Goal: Navigation & Orientation: Go to known website

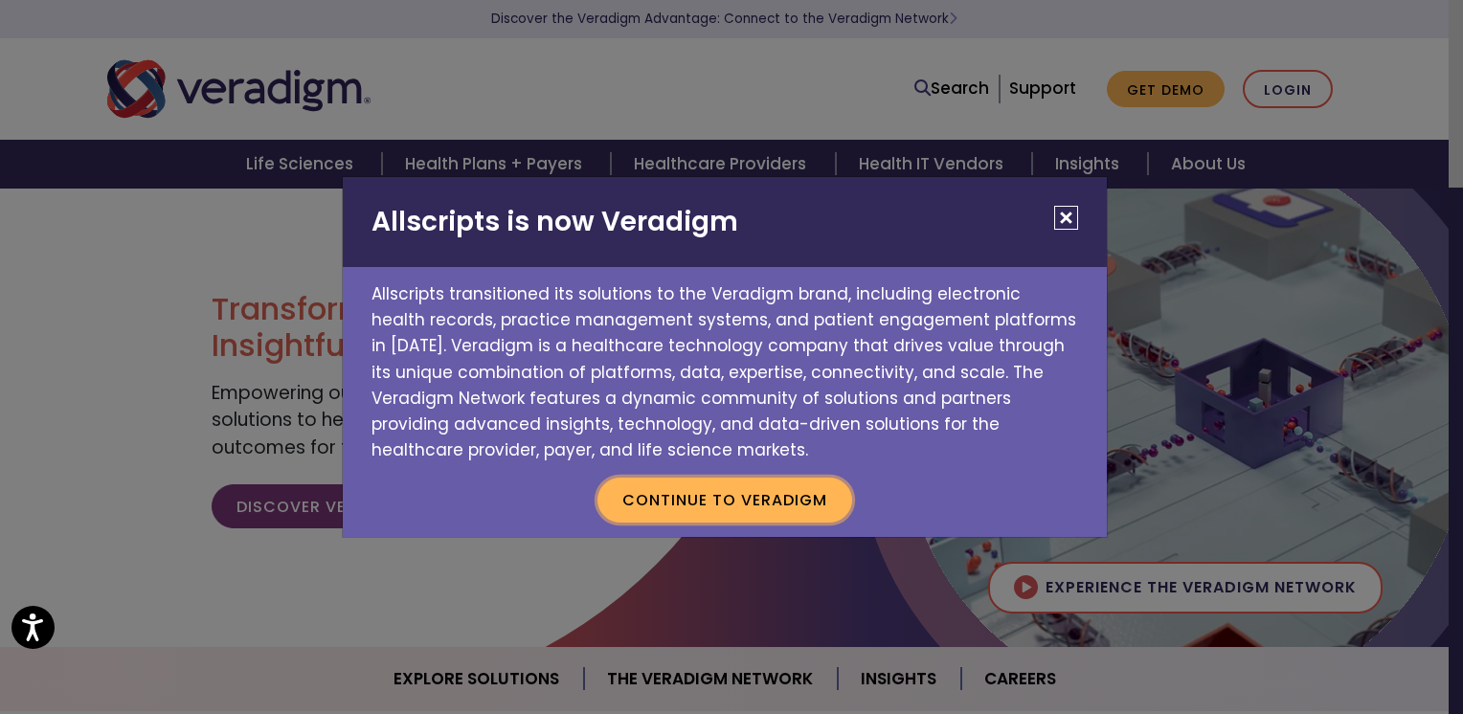
click at [790, 513] on button "Continue to Veradigm" at bounding box center [724, 500] width 255 height 44
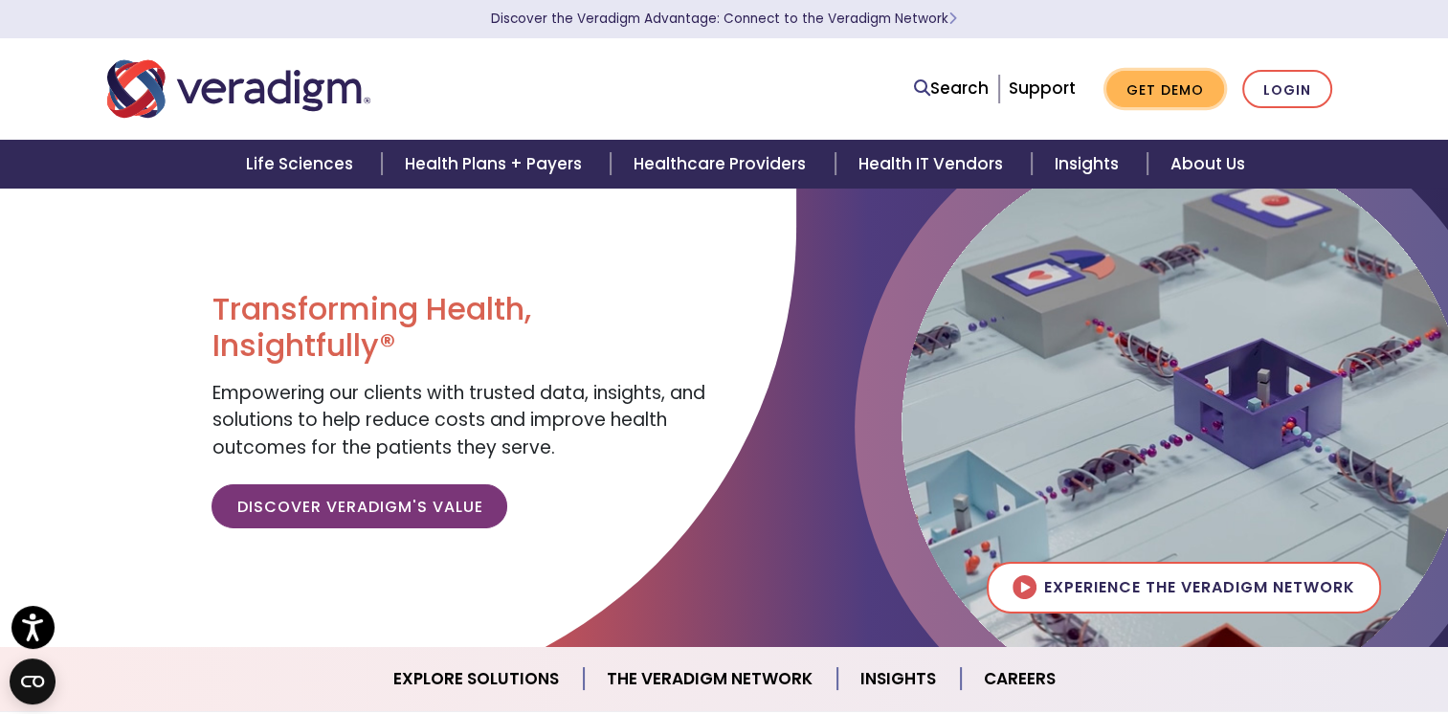
click at [1148, 93] on link "Get Demo" at bounding box center [1166, 89] width 118 height 37
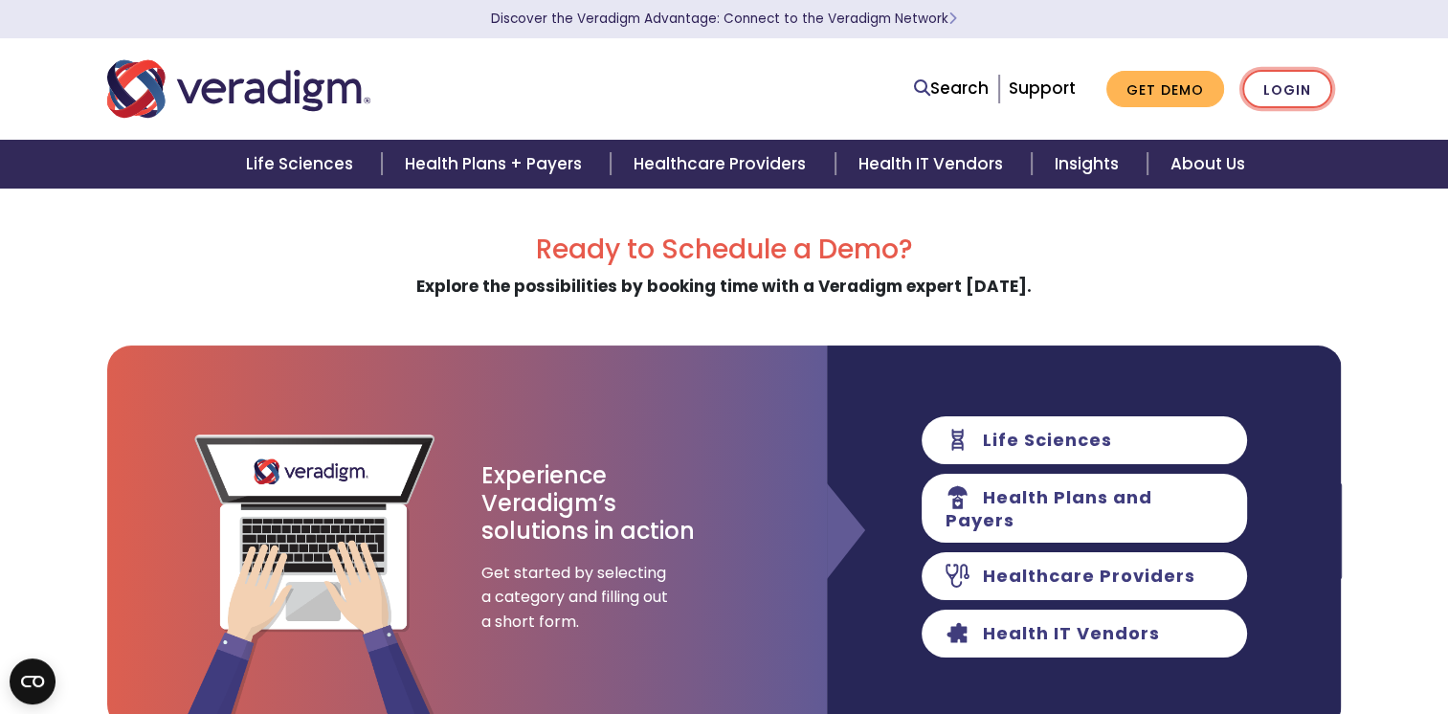
click at [1279, 86] on link "Login" at bounding box center [1288, 89] width 90 height 39
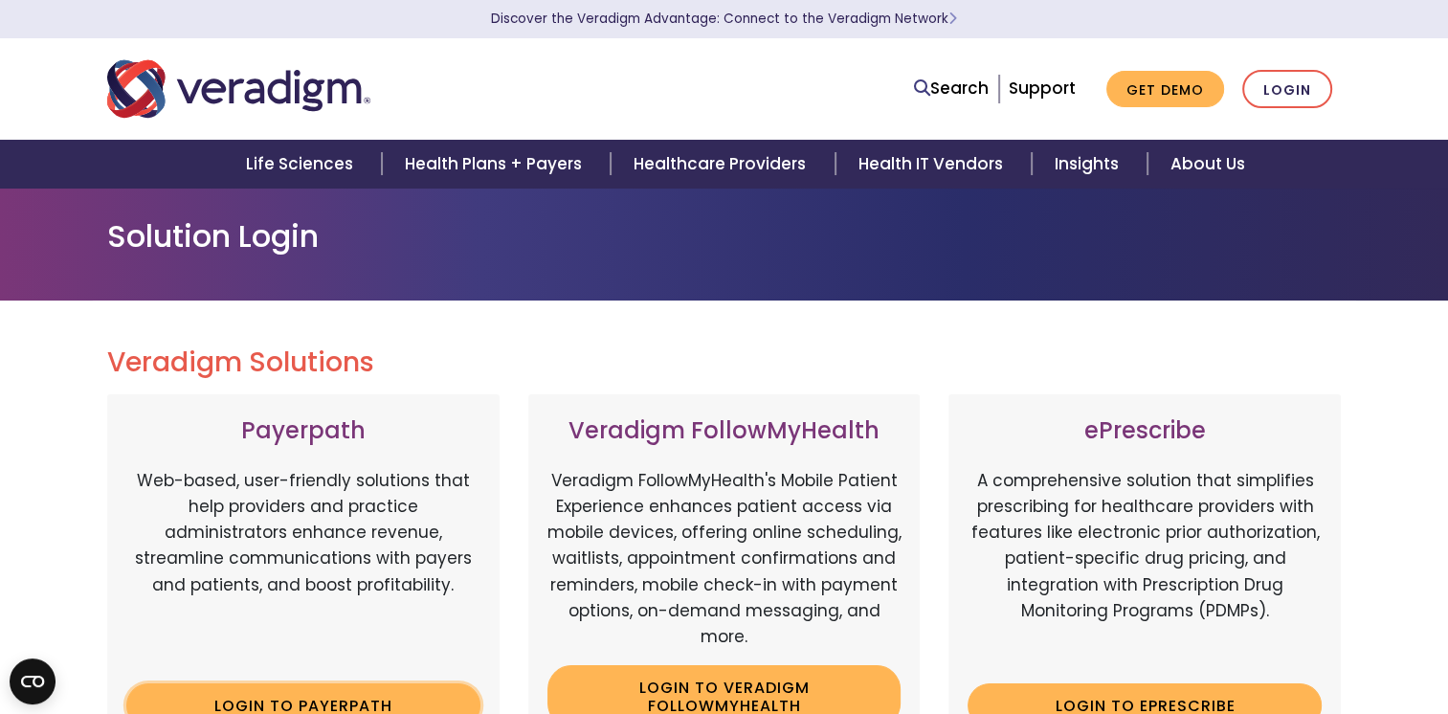
click at [322, 710] on link "Login to Payerpath" at bounding box center [303, 705] width 354 height 44
